Goal: Task Accomplishment & Management: Manage account settings

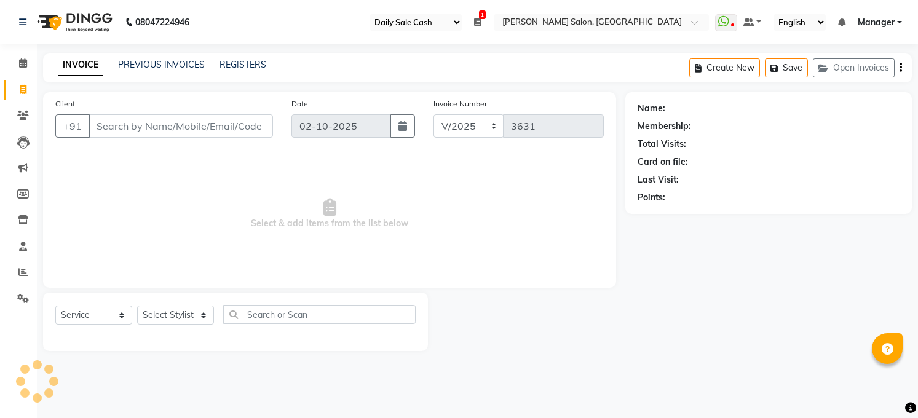
select select "35"
select select "5748"
select select "service"
click at [28, 299] on span at bounding box center [23, 299] width 22 height 14
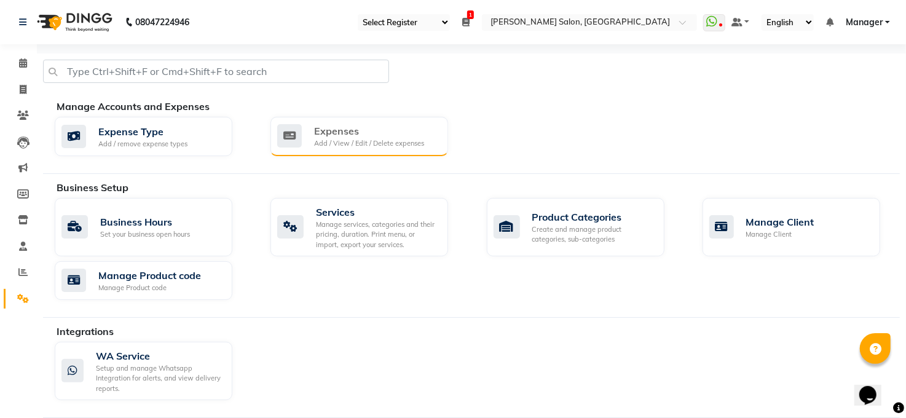
click at [368, 133] on div "Expenses" at bounding box center [369, 131] width 110 height 15
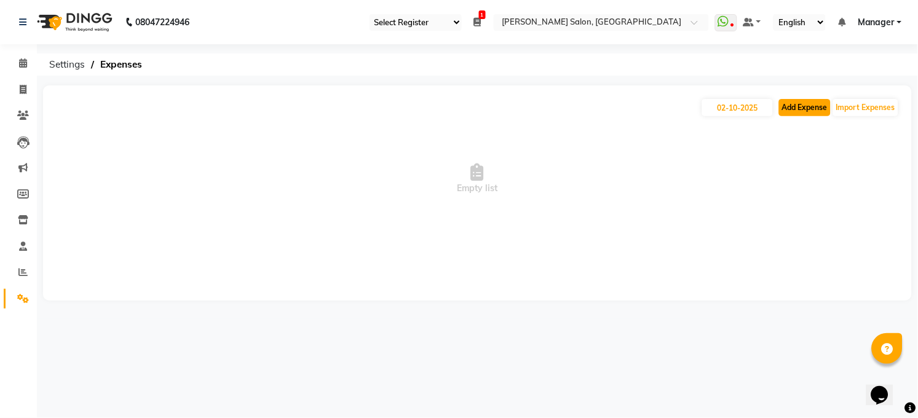
click at [794, 101] on button "Add Expense" at bounding box center [805, 107] width 52 height 17
select select "1"
select select "4703"
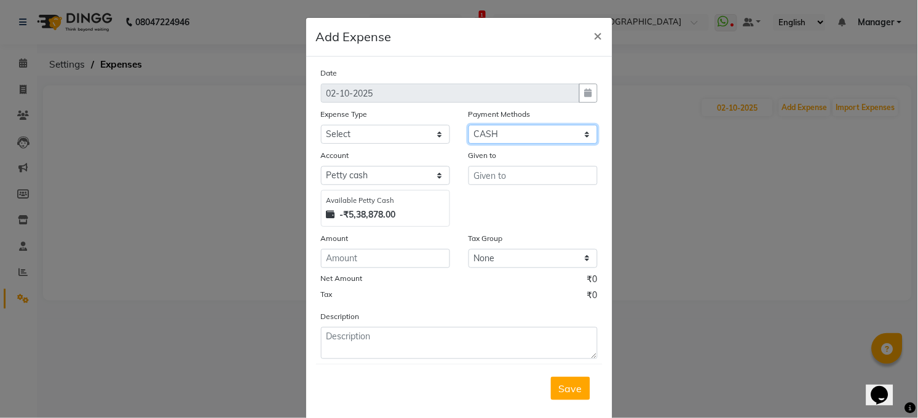
click at [540, 129] on select "Select Wallet CARD CASH Complimentary Prepaid UPI Points" at bounding box center [533, 134] width 129 height 19
click at [594, 33] on span "×" at bounding box center [598, 35] width 9 height 18
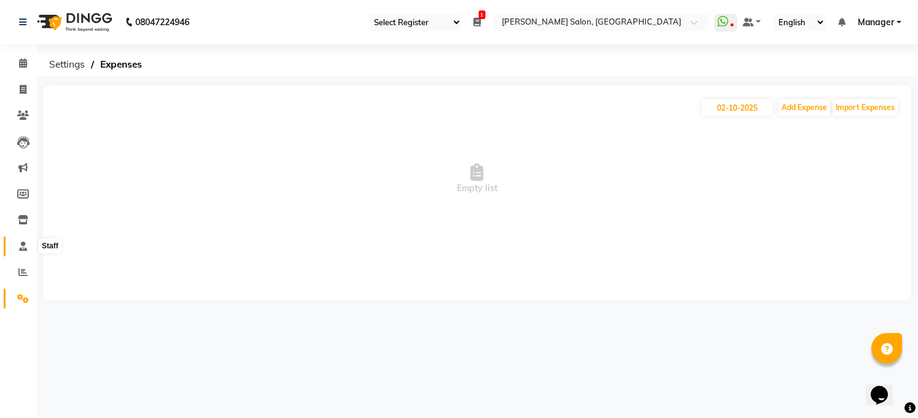
click at [23, 243] on icon at bounding box center [23, 246] width 8 height 9
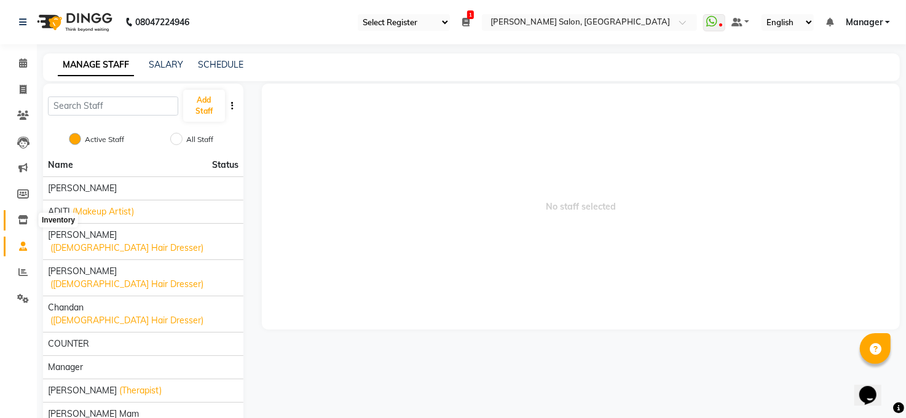
click at [20, 220] on icon at bounding box center [23, 219] width 10 height 9
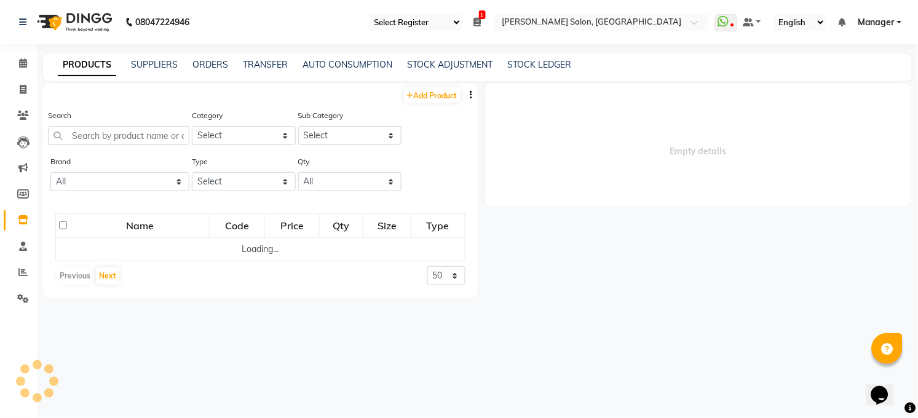
select select
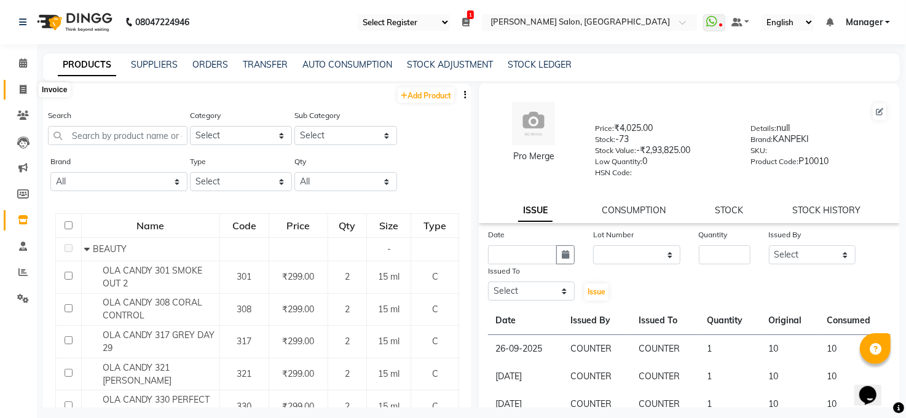
click at [23, 86] on icon at bounding box center [23, 89] width 7 height 9
select select "service"
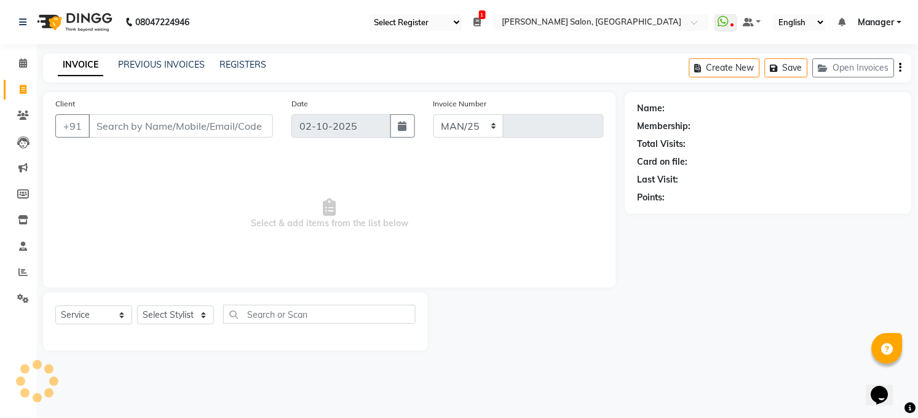
select select "5748"
type input "3631"
click at [917, 195] on div "Name: Membership: Total Visits: Card on file: Last Visit: Points:" at bounding box center [773, 221] width 296 height 259
click at [24, 271] on icon at bounding box center [22, 271] width 9 height 9
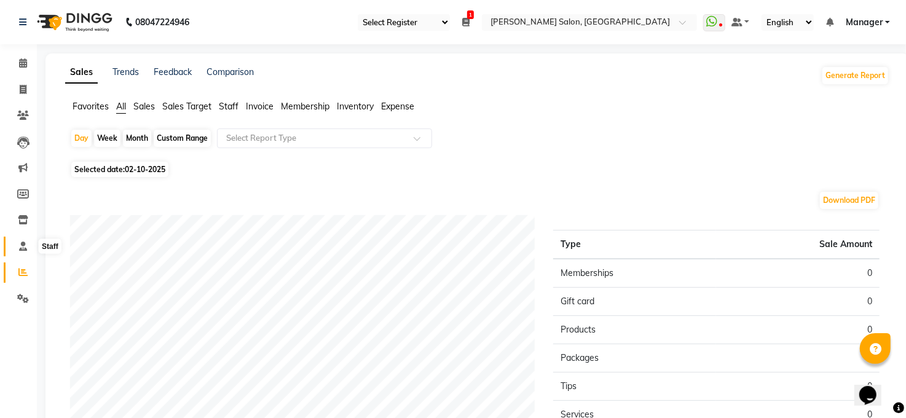
click at [20, 245] on icon at bounding box center [23, 246] width 8 height 9
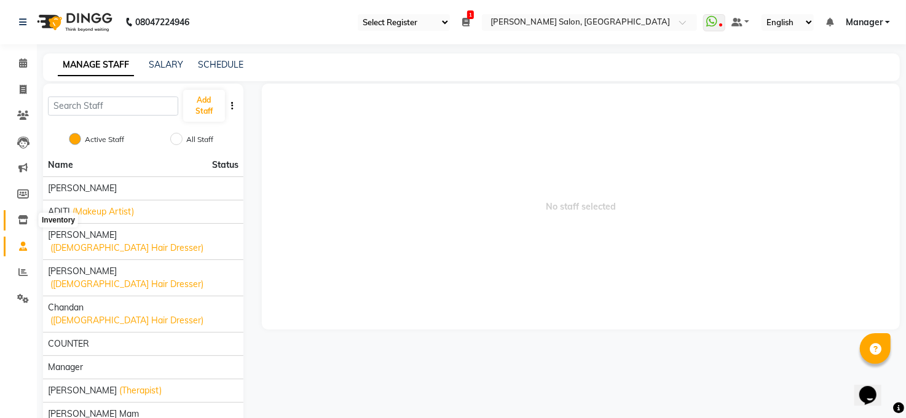
click at [22, 216] on icon at bounding box center [23, 219] width 10 height 9
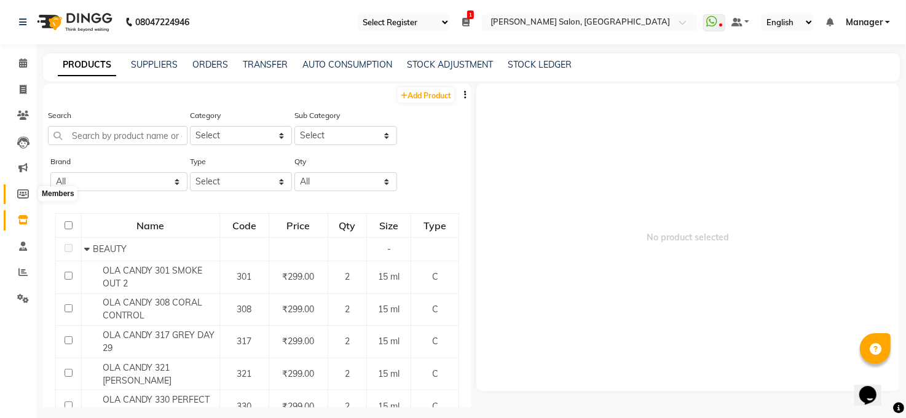
click at [23, 191] on icon at bounding box center [23, 193] width 12 height 9
select select
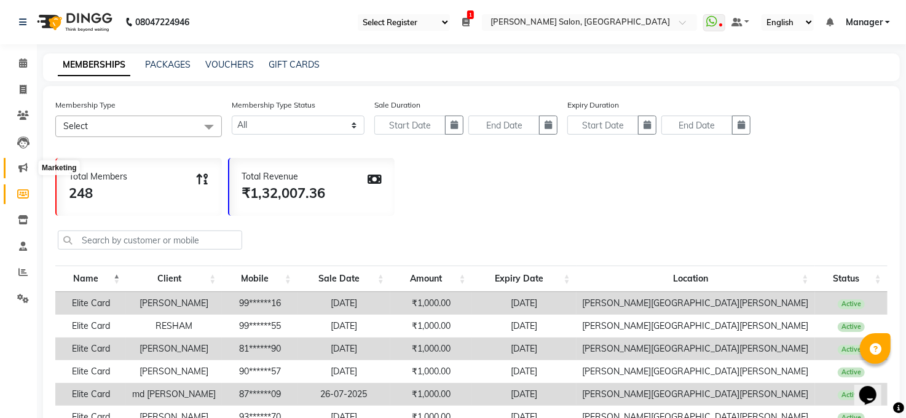
click at [20, 168] on icon at bounding box center [22, 167] width 9 height 9
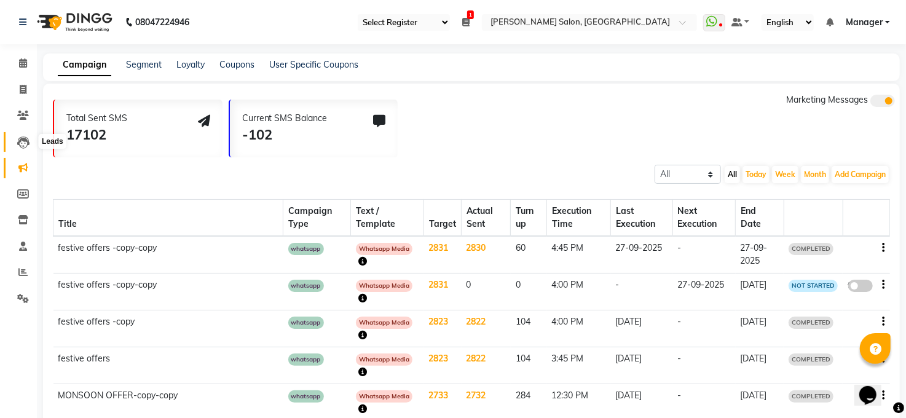
click at [23, 140] on icon at bounding box center [23, 143] width 12 height 12
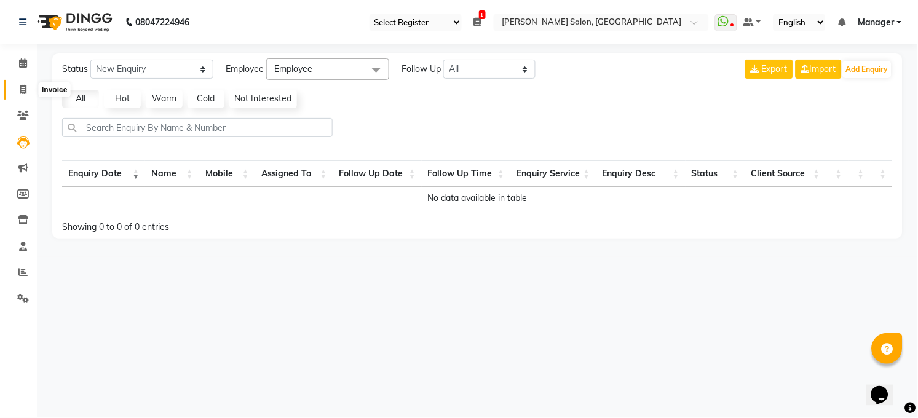
click at [20, 88] on icon at bounding box center [23, 89] width 7 height 9
select select "service"
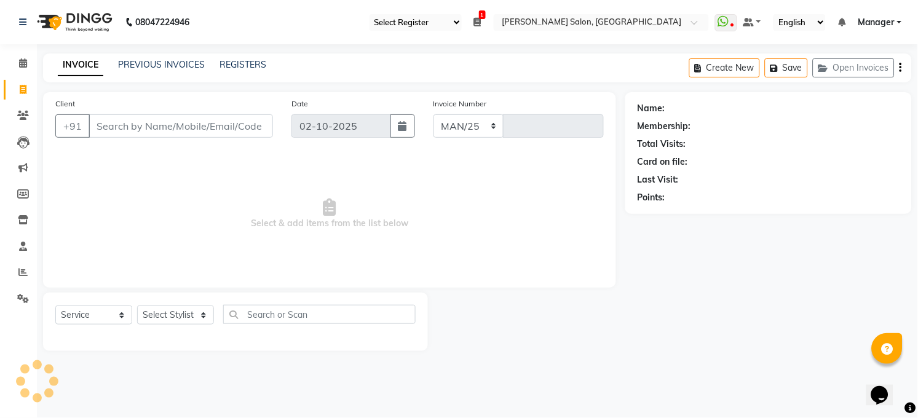
select select "5748"
type input "3631"
click at [480, 130] on select "MAN/25 MEMB/25 V/2025" at bounding box center [469, 125] width 71 height 23
click at [751, 385] on div "08047224946 Select Register Daily Sale Cash 1 Daily Open Registers nothing to s…" at bounding box center [459, 209] width 918 height 418
click at [650, 129] on div "Membership:" at bounding box center [664, 126] width 53 height 13
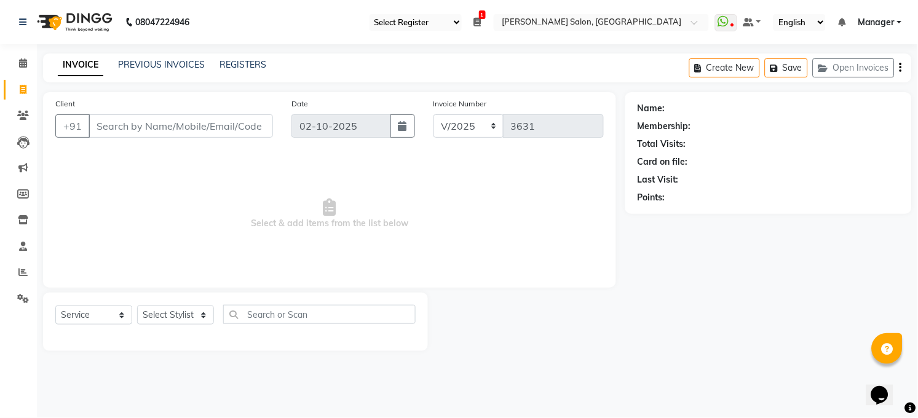
click at [707, 130] on div "Membership:" at bounding box center [769, 126] width 262 height 13
click at [451, 14] on select "Select Register Daily Sale Cash" at bounding box center [416, 22] width 92 height 17
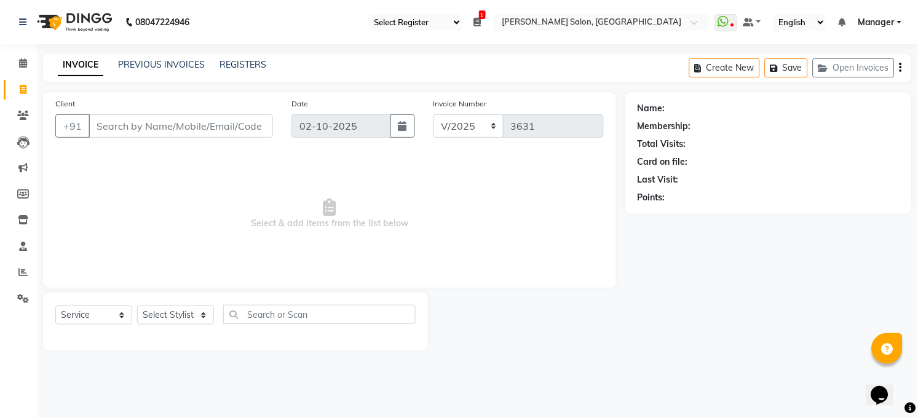
click at [451, 14] on select "Select Register Daily Sale Cash" at bounding box center [416, 22] width 92 height 17
click at [19, 246] on icon at bounding box center [23, 246] width 8 height 9
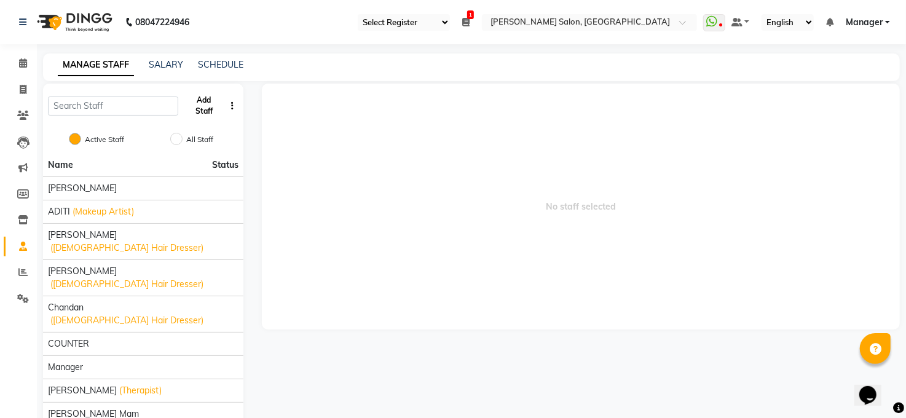
click at [205, 103] on button "Add Staff" at bounding box center [204, 106] width 42 height 32
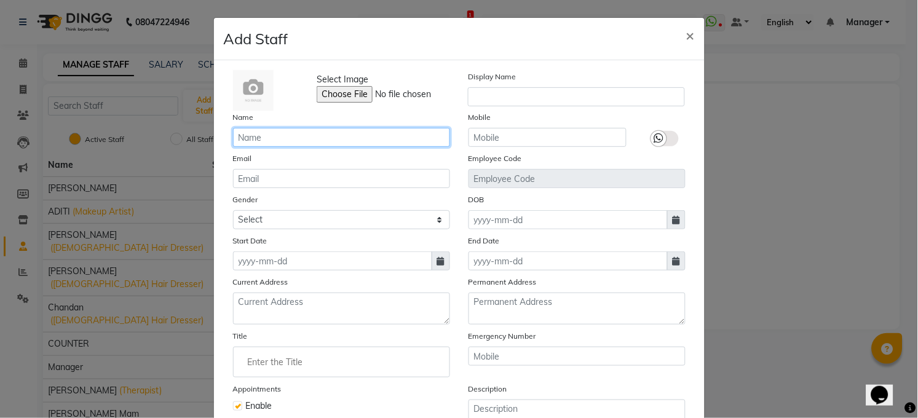
click at [262, 138] on input "text" at bounding box center [341, 137] width 217 height 19
type input "zeba"
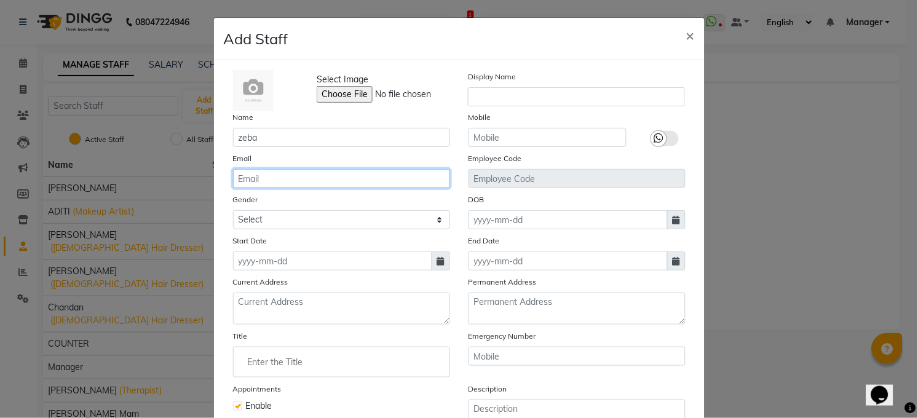
click at [288, 178] on input "email" at bounding box center [341, 178] width 217 height 19
type input "a"
type input "[EMAIL_ADDRESS][DOMAIN_NAME]"
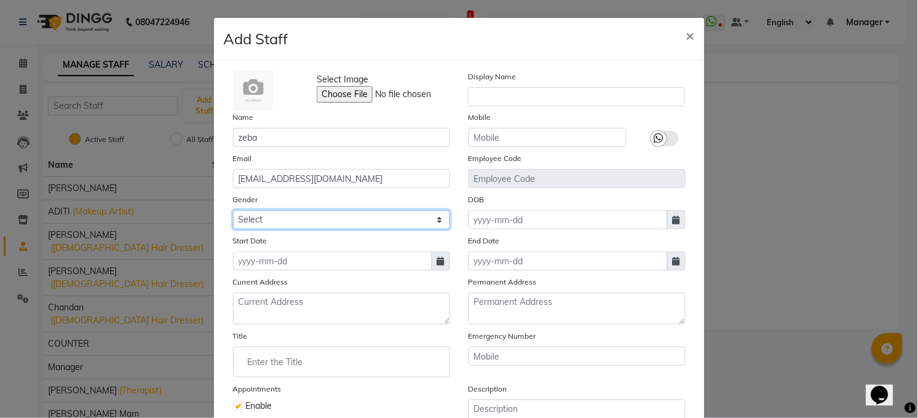
click at [432, 220] on select "Select [DEMOGRAPHIC_DATA] [DEMOGRAPHIC_DATA] Other Prefer Not To Say" at bounding box center [341, 219] width 217 height 19
select select "[DEMOGRAPHIC_DATA]"
click at [233, 210] on select "Select [DEMOGRAPHIC_DATA] [DEMOGRAPHIC_DATA] Other Prefer Not To Say" at bounding box center [341, 219] width 217 height 19
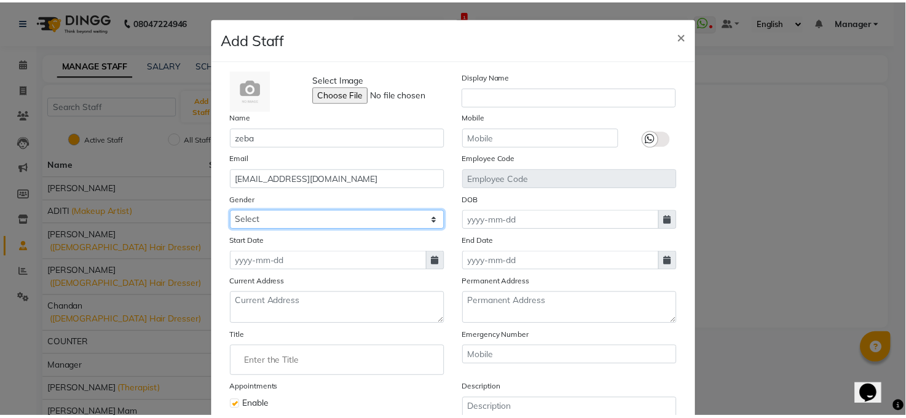
scroll to position [125, 0]
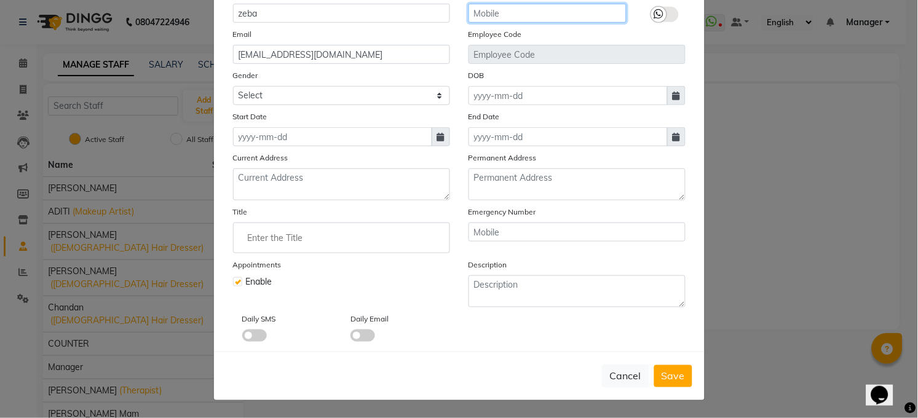
click at [601, 12] on input "text" at bounding box center [548, 13] width 158 height 19
type input "7739090223"
click at [677, 373] on span "Save" at bounding box center [673, 376] width 23 height 12
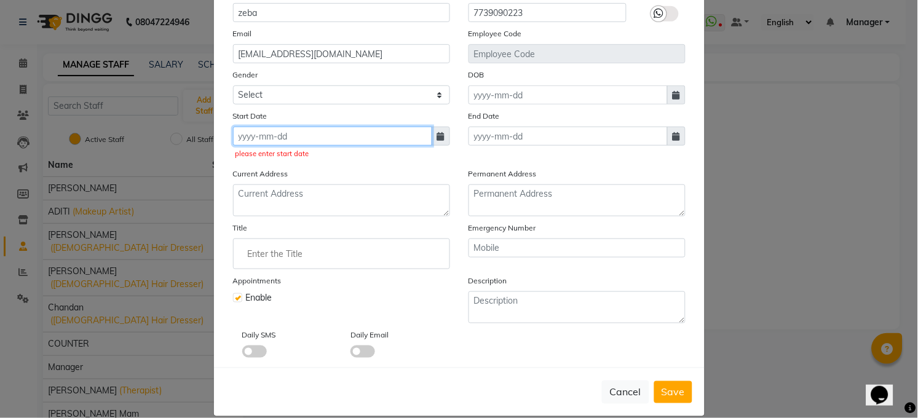
click at [244, 127] on input at bounding box center [332, 136] width 199 height 19
select select "10"
select select "2025"
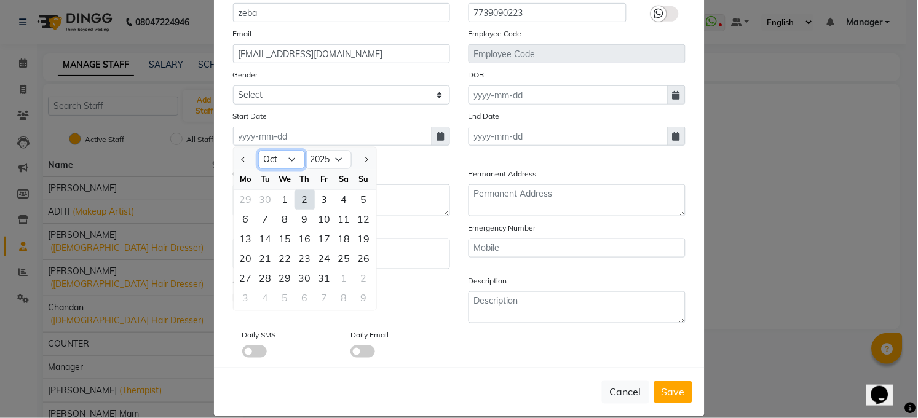
click at [284, 161] on select "Jan Feb Mar Apr May Jun [DATE] Aug Sep Oct Nov Dec" at bounding box center [281, 160] width 47 height 18
select select "9"
click at [258, 151] on select "Jan Feb Mar Apr May Jun [DATE] Aug Sep Oct Nov Dec" at bounding box center [281, 160] width 47 height 18
click at [296, 238] on div "18" at bounding box center [305, 239] width 20 height 20
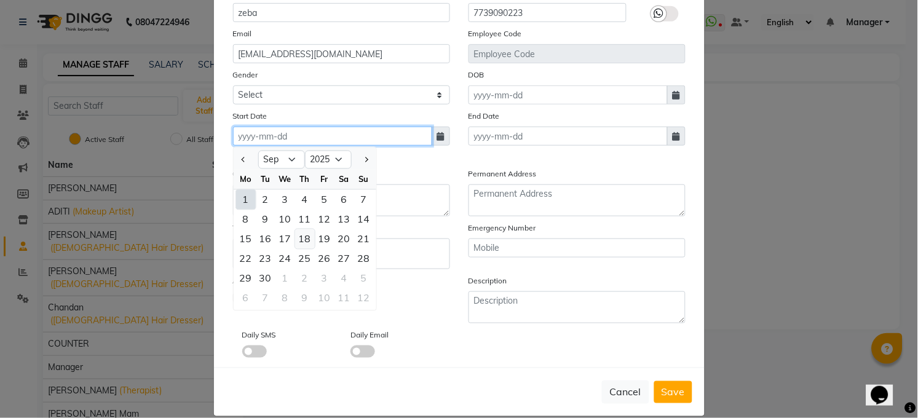
type input "[DATE]"
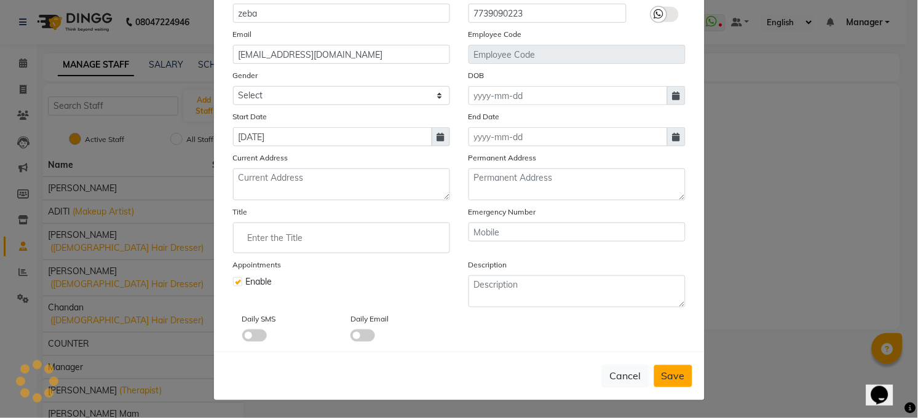
click at [662, 373] on span "Save" at bounding box center [673, 376] width 23 height 12
select select
checkbox input "false"
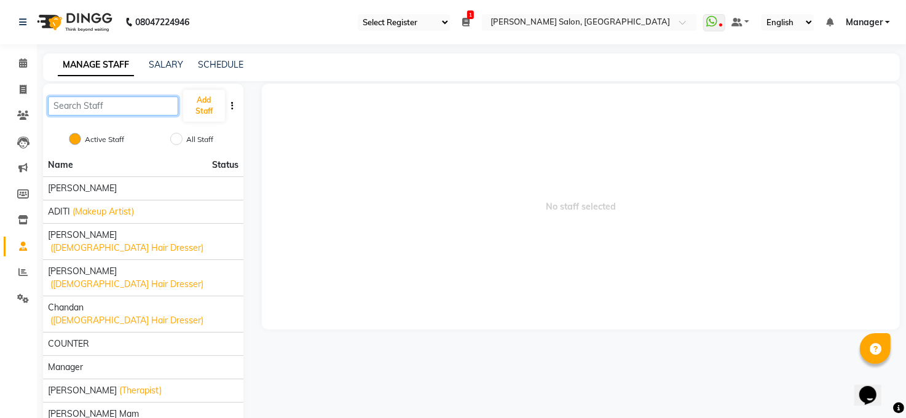
click at [150, 105] on input "text" at bounding box center [113, 106] width 130 height 19
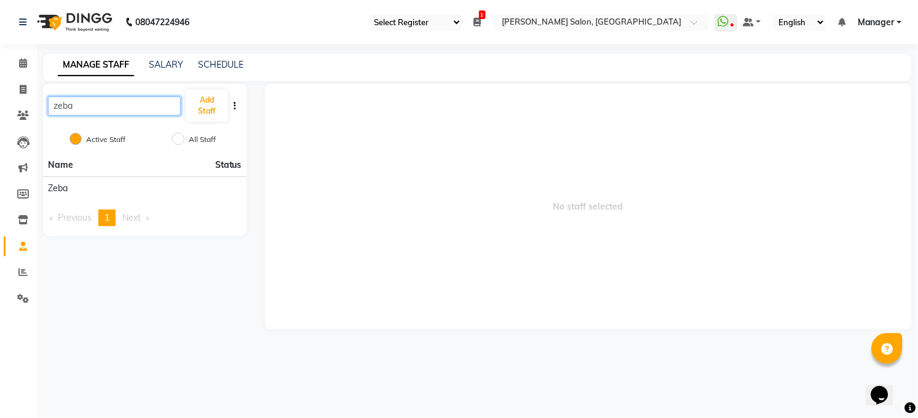
type input "zeba"
click at [140, 220] on span "Next page" at bounding box center [131, 217] width 18 height 11
click at [109, 220] on span "1" at bounding box center [107, 217] width 5 height 11
click at [83, 216] on span "Previous page" at bounding box center [75, 217] width 34 height 11
click at [228, 163] on span "Status" at bounding box center [228, 165] width 26 height 13
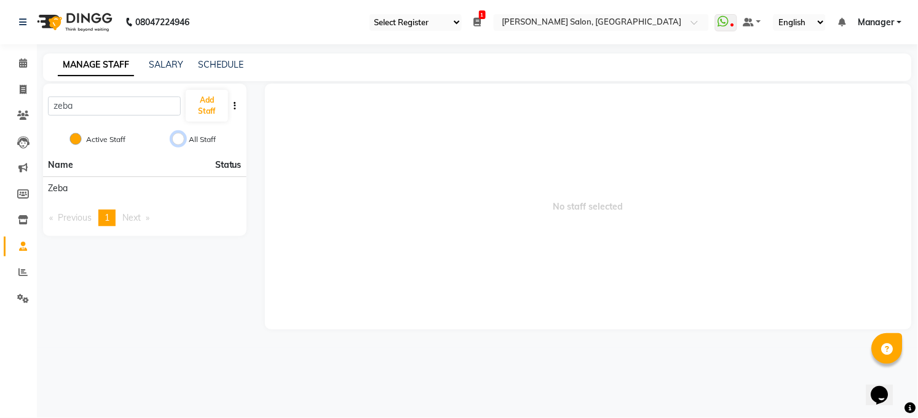
click at [180, 138] on input "All Staff" at bounding box center [178, 139] width 12 height 12
radio input "true"
radio input "false"
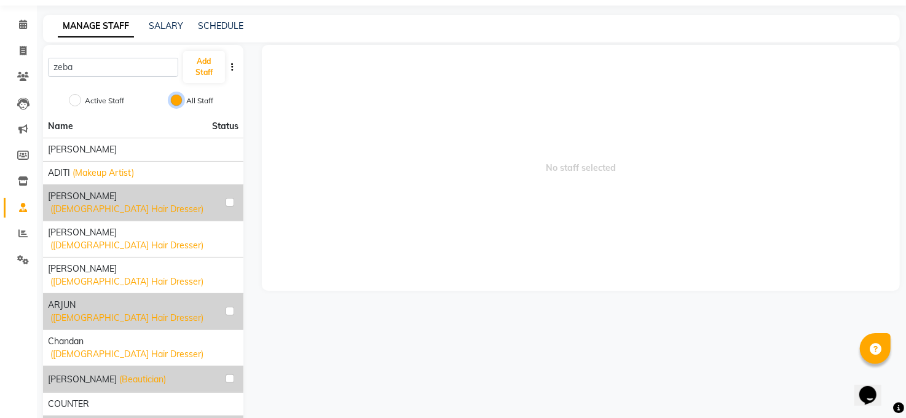
scroll to position [59, 0]
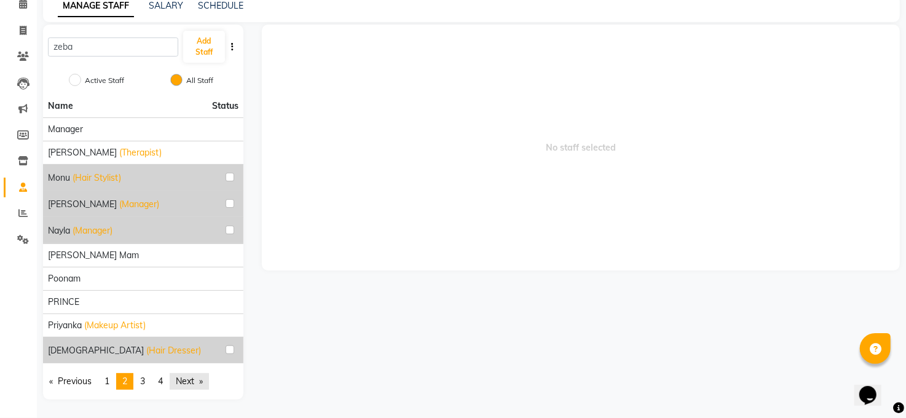
click at [191, 380] on link "Next page" at bounding box center [189, 381] width 39 height 17
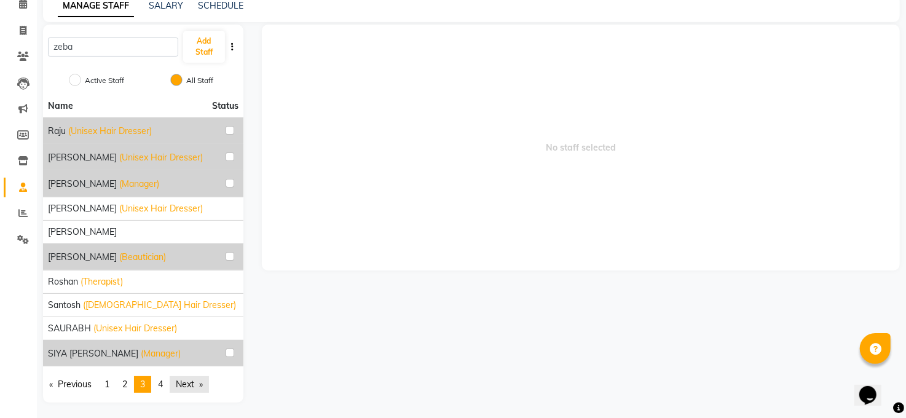
click at [191, 380] on link "Next page" at bounding box center [189, 384] width 39 height 17
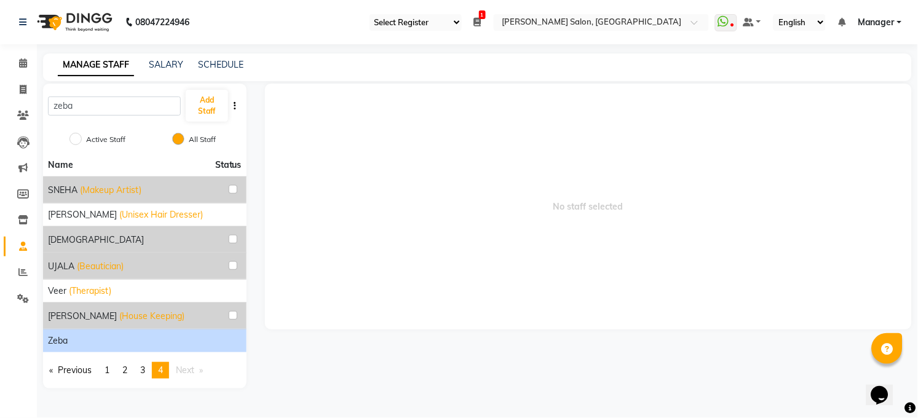
click at [61, 338] on span "zeba" at bounding box center [58, 341] width 20 height 13
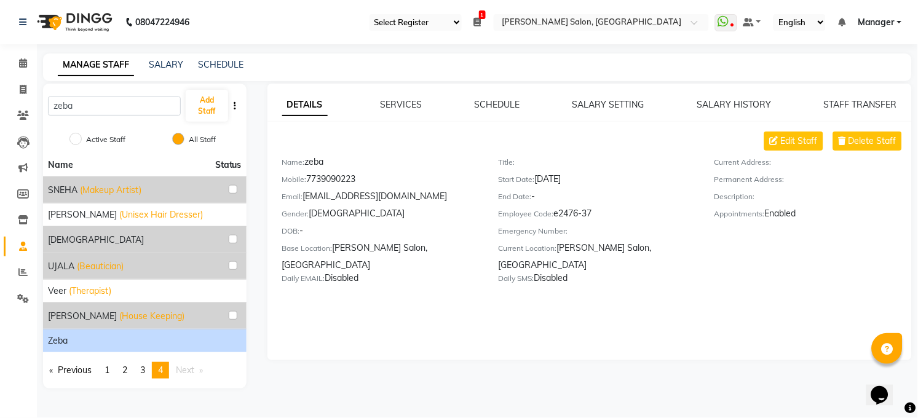
click at [737, 193] on label "Description:" at bounding box center [735, 196] width 41 height 11
click at [114, 402] on main "MANAGE STAFF SALARY SCHEDULE zeba Add Staff Active Staff All Staff Name Status …" at bounding box center [477, 230] width 881 height 354
select select "service"
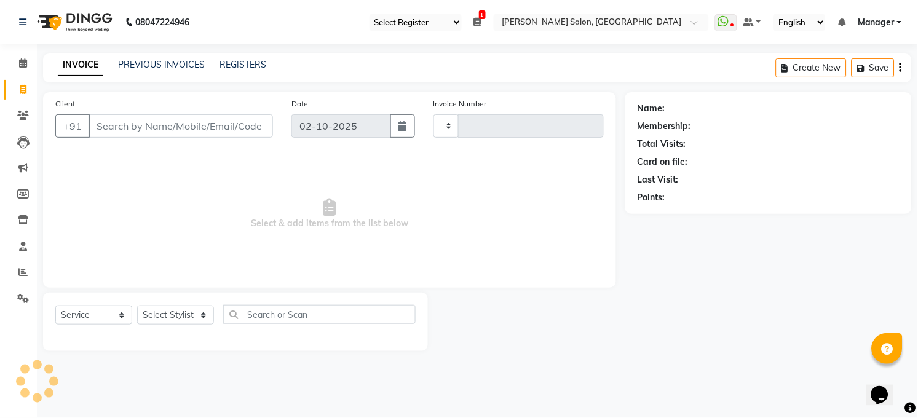
type input "3631"
select select "5748"
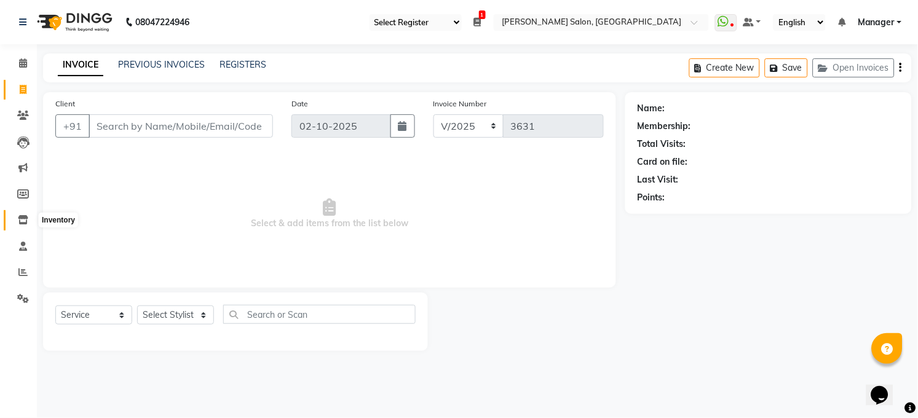
click at [23, 215] on icon at bounding box center [23, 219] width 10 height 9
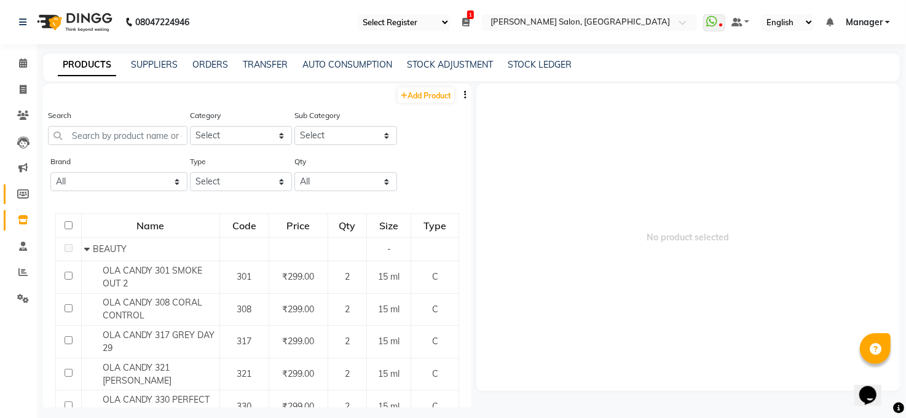
click at [23, 185] on link "Members" at bounding box center [19, 194] width 30 height 20
select select
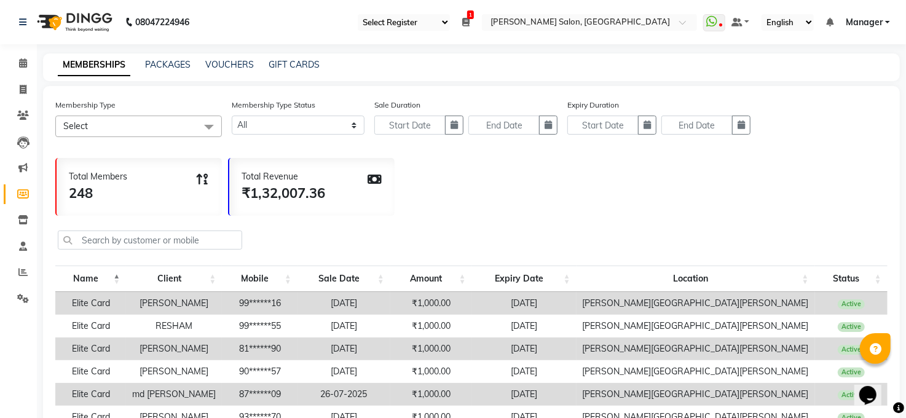
click at [210, 122] on span at bounding box center [209, 127] width 25 height 23
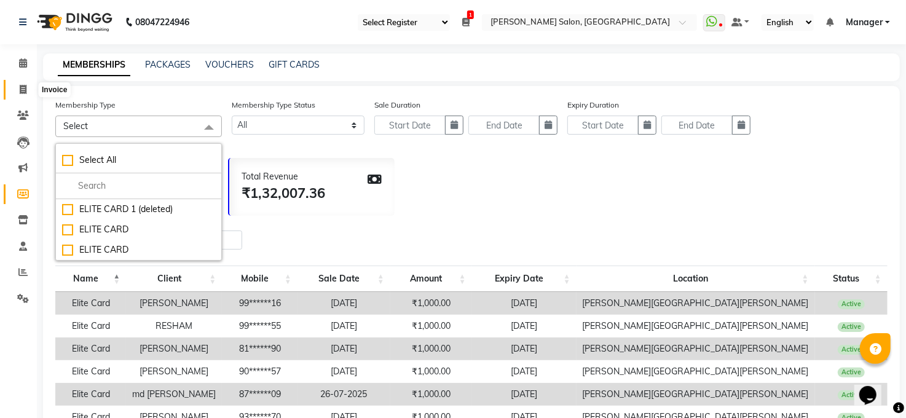
click at [20, 87] on icon at bounding box center [23, 89] width 7 height 9
select select "service"
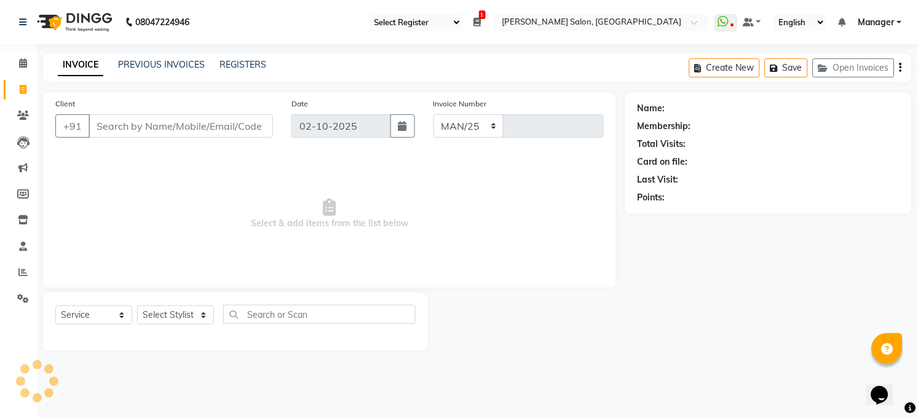
select select "5748"
type input "3631"
click at [20, 112] on icon at bounding box center [23, 115] width 12 height 9
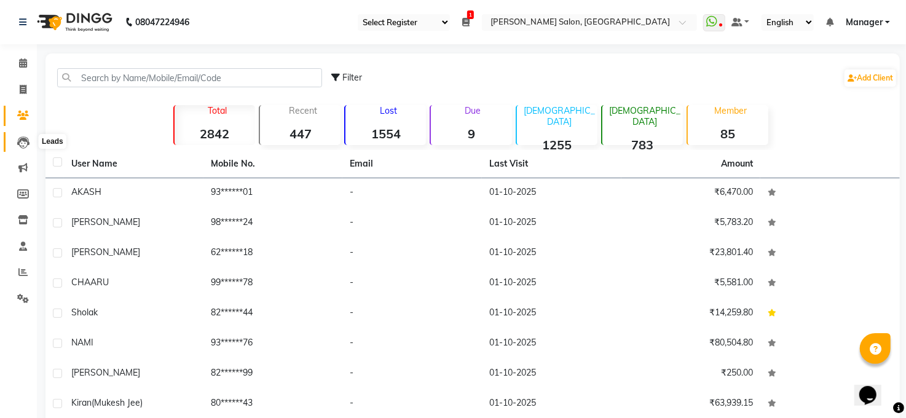
click at [24, 143] on icon at bounding box center [23, 143] width 12 height 12
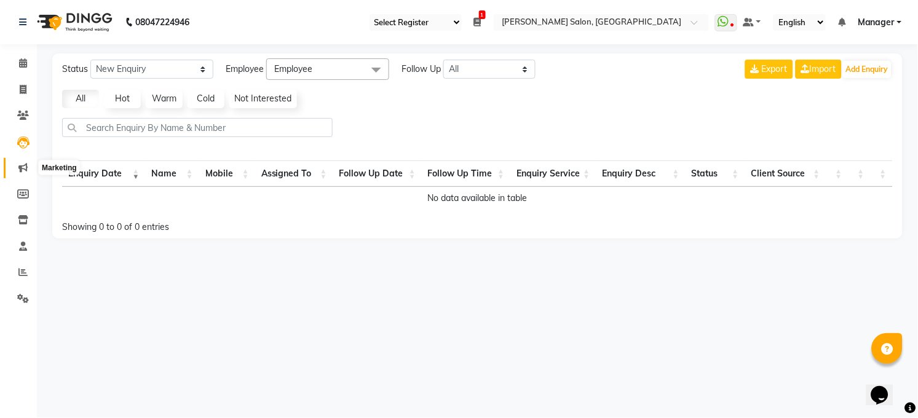
click at [25, 166] on icon at bounding box center [22, 167] width 9 height 9
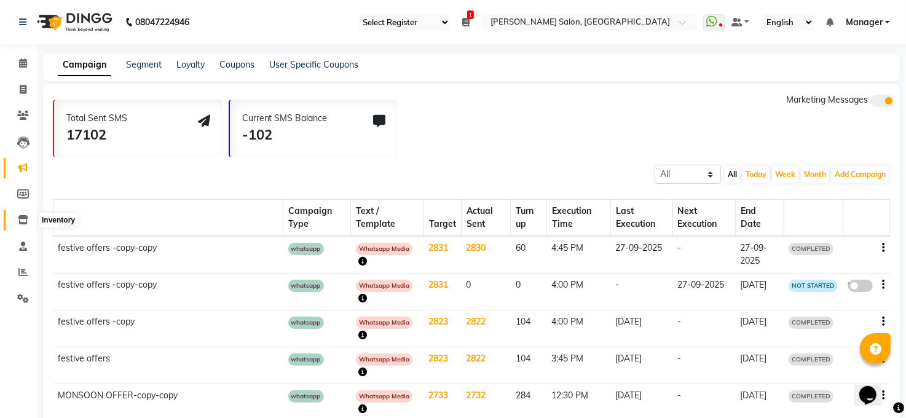
click at [20, 216] on icon at bounding box center [23, 219] width 10 height 9
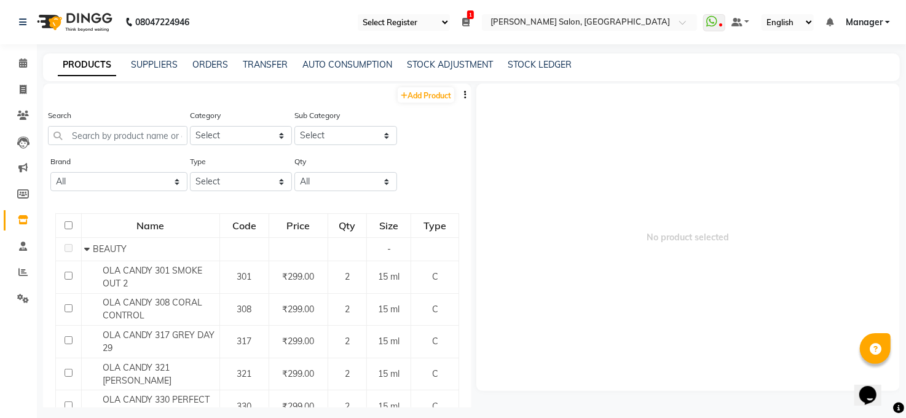
click at [25, 77] on li "Invoice" at bounding box center [18, 90] width 37 height 26
click at [21, 188] on span at bounding box center [23, 195] width 22 height 14
select select
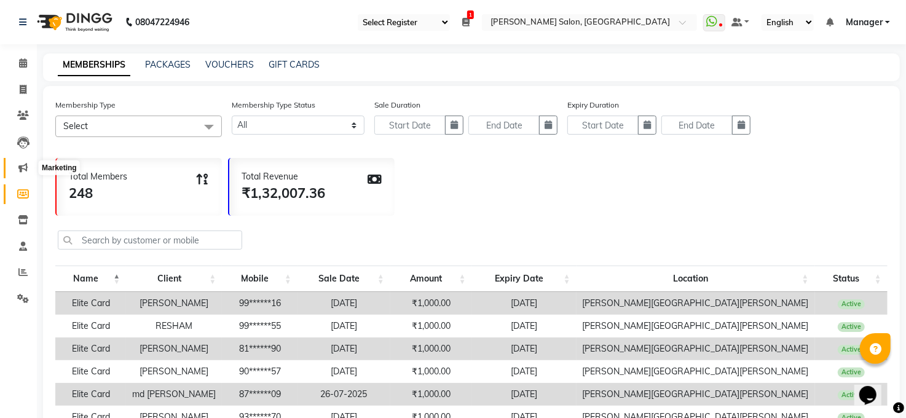
click at [21, 167] on icon at bounding box center [22, 167] width 9 height 9
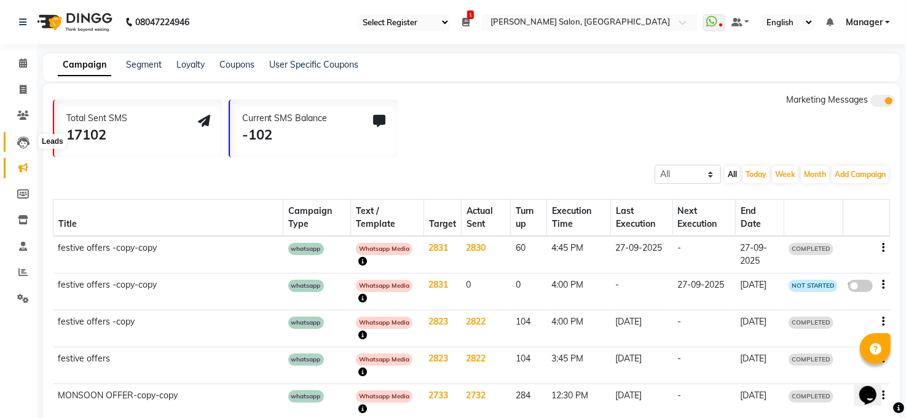
click at [22, 138] on icon at bounding box center [23, 143] width 12 height 12
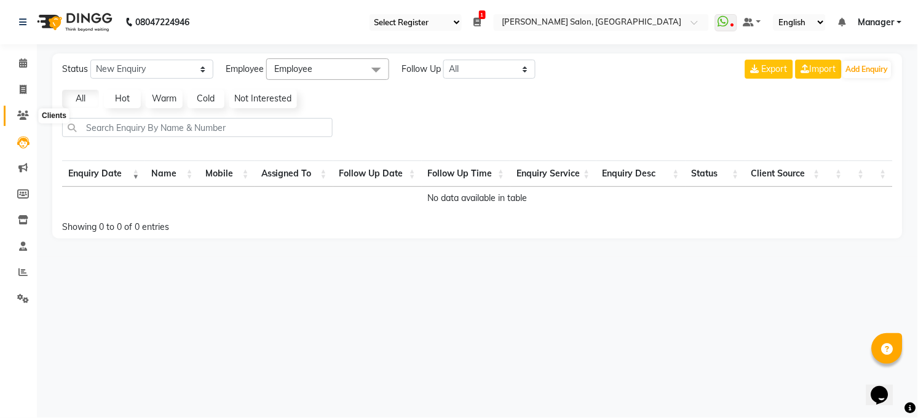
click at [24, 112] on icon at bounding box center [23, 115] width 12 height 9
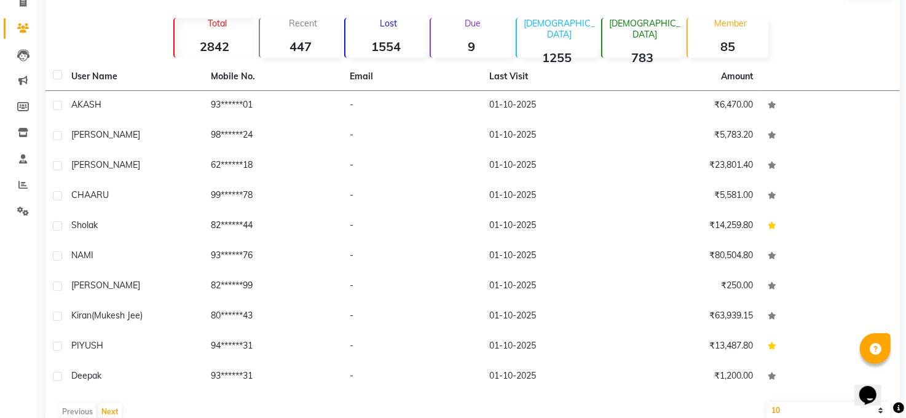
scroll to position [113, 0]
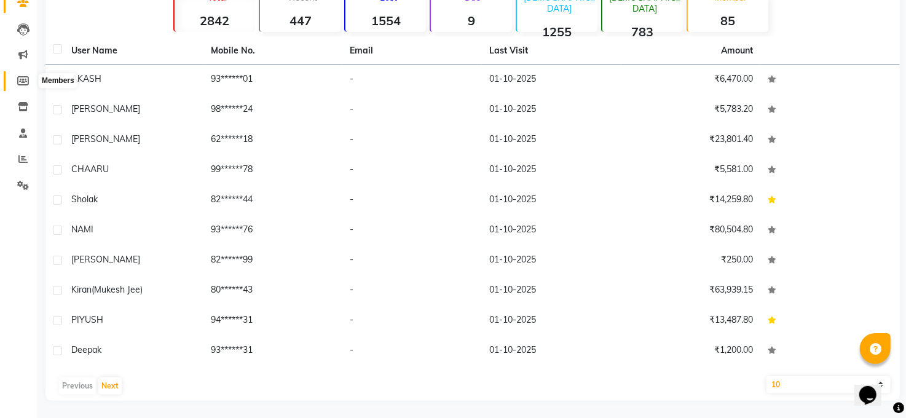
click at [19, 76] on icon at bounding box center [23, 80] width 12 height 9
select select
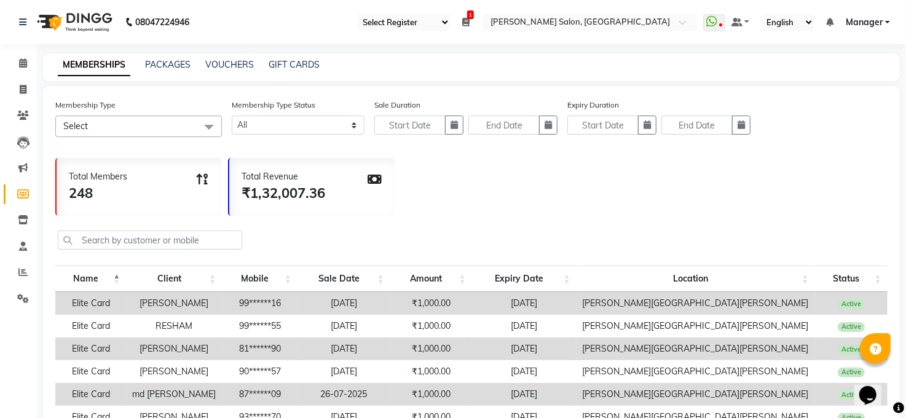
click at [83, 126] on span "Select" at bounding box center [75, 126] width 25 height 11
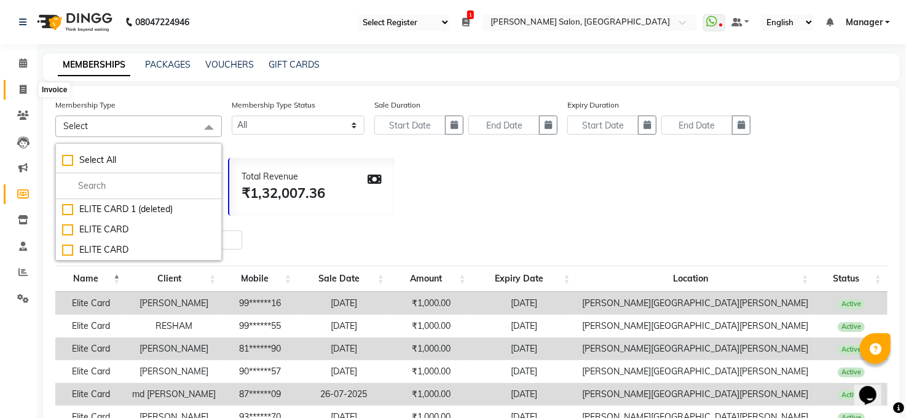
click at [23, 92] on icon at bounding box center [23, 89] width 7 height 9
select select "service"
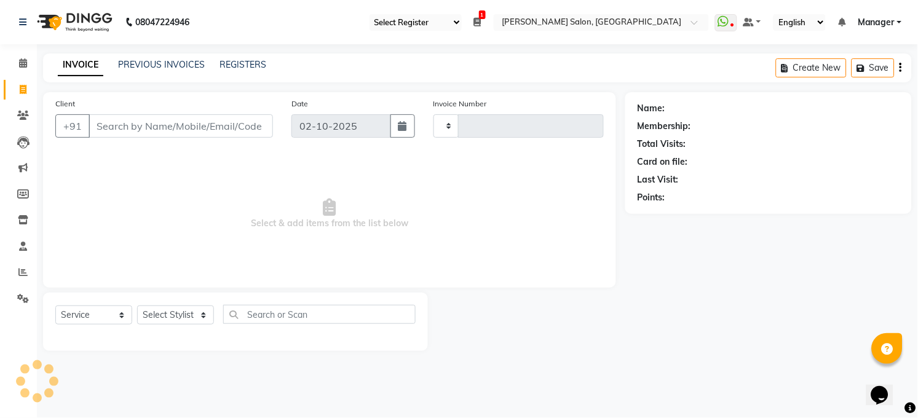
type input "3631"
select select "5748"
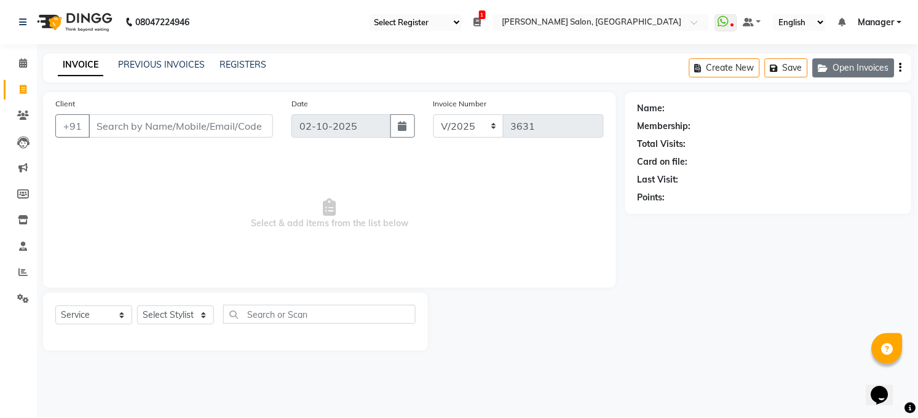
click at [870, 63] on button "Open Invoices" at bounding box center [854, 67] width 82 height 19
click at [870, 63] on button "Save" at bounding box center [873, 67] width 43 height 19
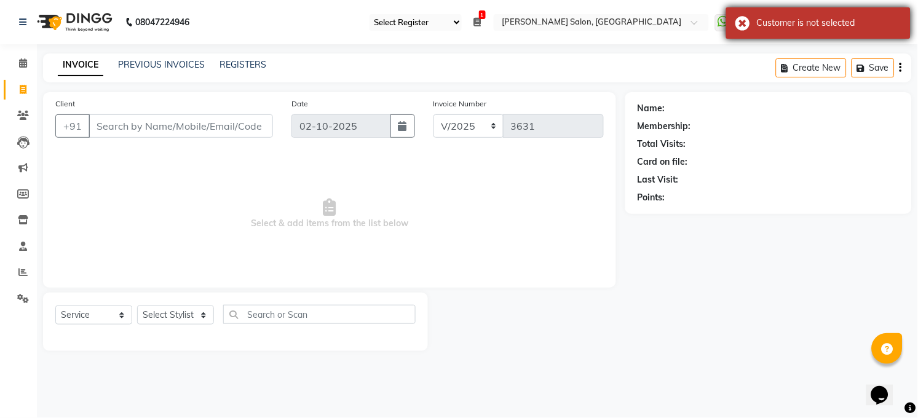
click at [744, 21] on div "Customer is not selected" at bounding box center [818, 22] width 184 height 31
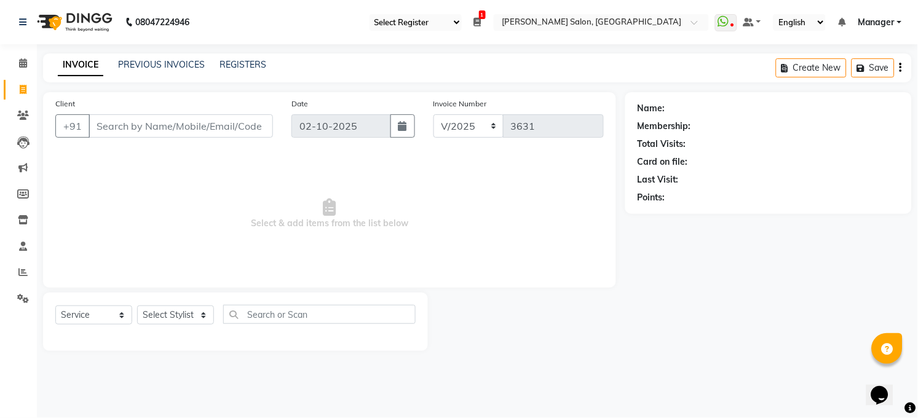
click at [881, 24] on span "Manager" at bounding box center [876, 22] width 37 height 13
click at [457, 374] on div "08047224946 Select Register Daily Sale Cash 1 Daily Open Registers nothing to s…" at bounding box center [459, 209] width 918 height 418
click at [727, 21] on icon at bounding box center [723, 21] width 11 height 12
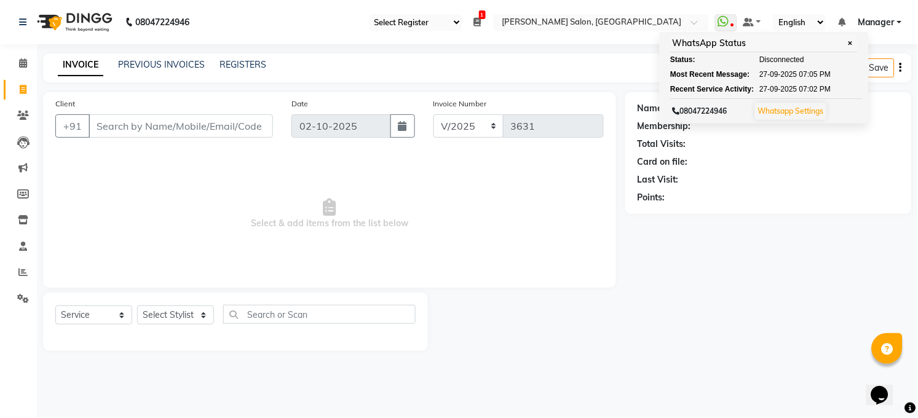
click at [785, 18] on select "English ENGLISH Español العربية मराठी हिंदी ગુજરાતી தமிழ் 中文" at bounding box center [800, 22] width 52 height 17
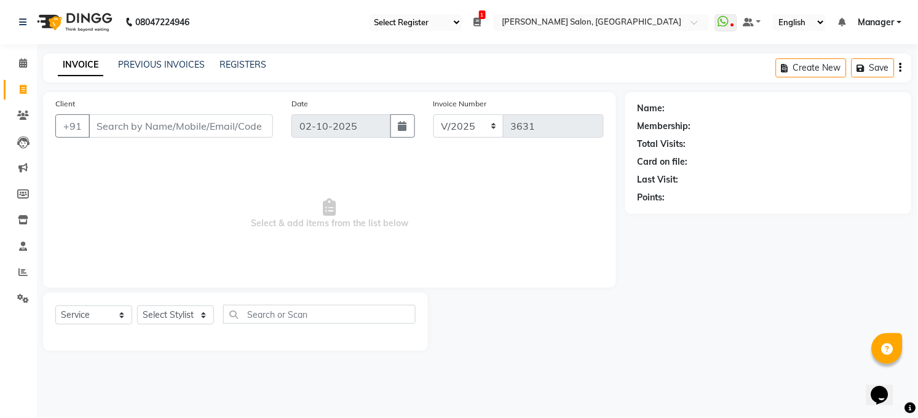
click at [496, 367] on main "INVOICE PREVIOUS INVOICES REGISTERS Create New Save Client +91 Date [DATE] Invo…" at bounding box center [477, 211] width 881 height 316
click at [173, 315] on select "Select Stylist [PERSON_NAME] [PERSON_NAME] [PERSON_NAME] COUNTER Manager [PERSO…" at bounding box center [175, 315] width 77 height 19
click at [134, 125] on input "Client" at bounding box center [181, 125] width 184 height 23
click at [299, 313] on input "text" at bounding box center [319, 314] width 192 height 19
click at [490, 346] on div at bounding box center [526, 322] width 197 height 58
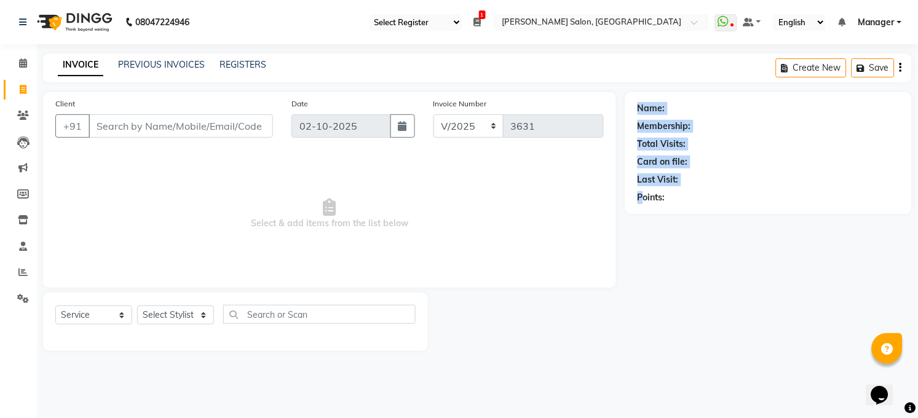
drag, startPoint x: 584, startPoint y: 291, endPoint x: 641, endPoint y: 323, distance: 65.3
click at [641, 323] on div "Client +91 Date [DATE] Invoice Number MAN/25 MEMB/25 V/2025 3631 Select & add i…" at bounding box center [477, 221] width 887 height 259
click at [641, 323] on div "Name: Membership: Total Visits: Card on file: Last Visit: Points:" at bounding box center [773, 221] width 296 height 259
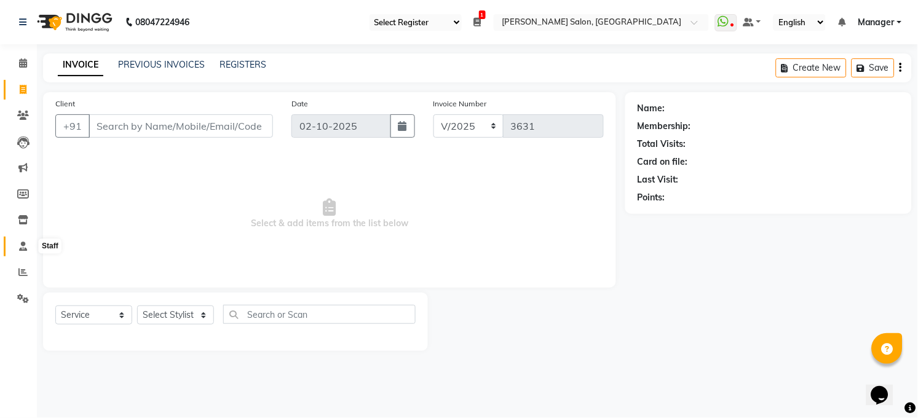
click at [17, 242] on span at bounding box center [23, 247] width 22 height 14
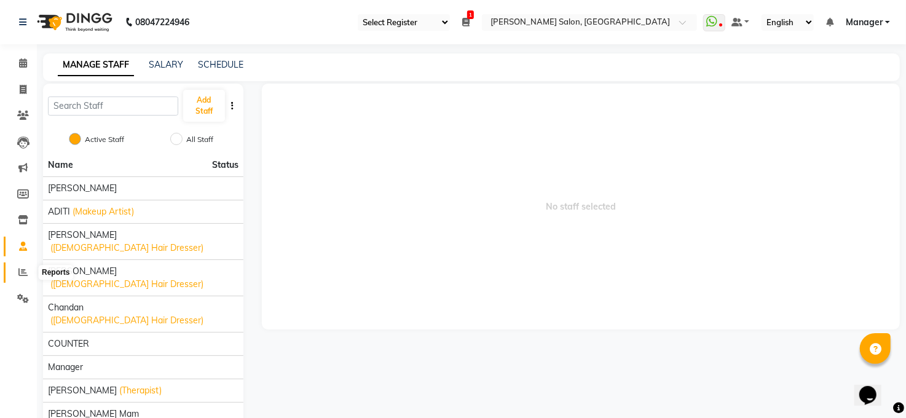
click at [24, 269] on icon at bounding box center [22, 271] width 9 height 9
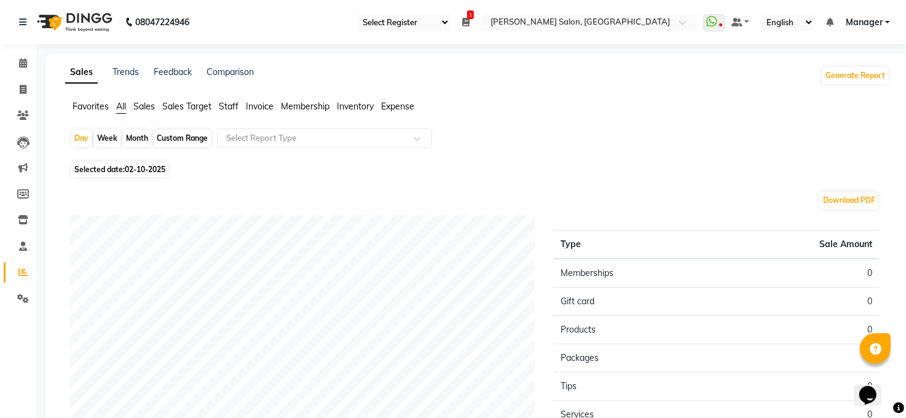
click at [413, 17] on select "Select Register Daily Sale Cash" at bounding box center [404, 22] width 92 height 17
click at [25, 244] on icon at bounding box center [23, 246] width 8 height 9
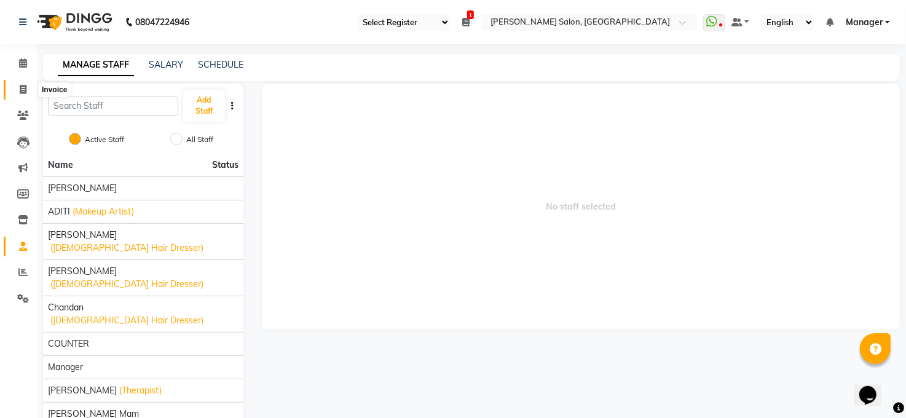
click at [23, 85] on icon at bounding box center [23, 89] width 7 height 9
select select "service"
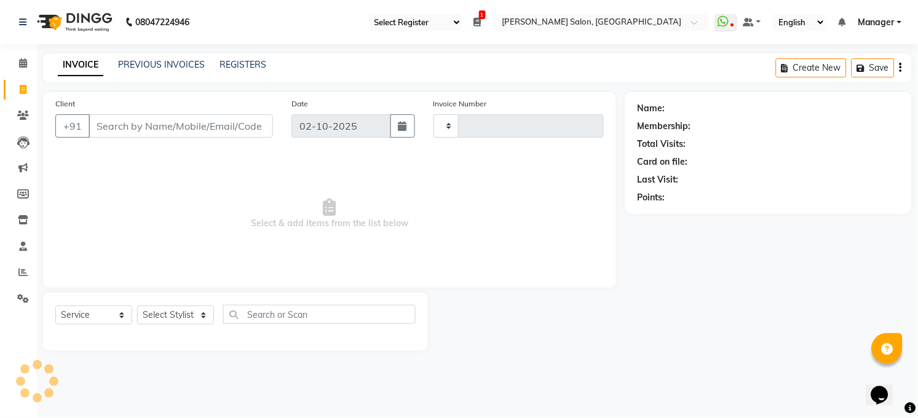
type input "3631"
select select "5748"
